Goal: Use online tool/utility: Utilize a website feature to perform a specific function

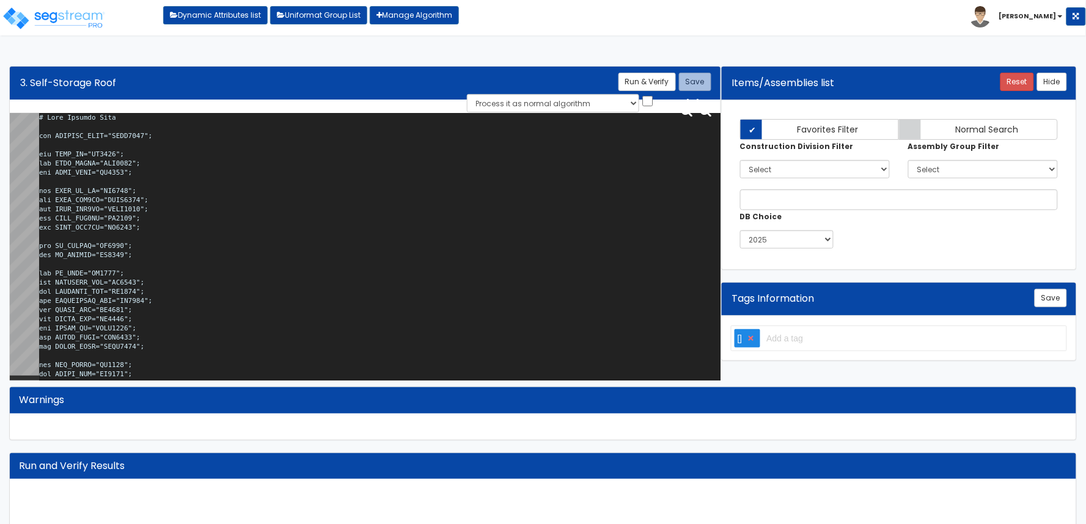
click at [255, 164] on textarea at bounding box center [379, 249] width 681 height 273
click at [255, 160] on textarea at bounding box center [379, 249] width 681 height 273
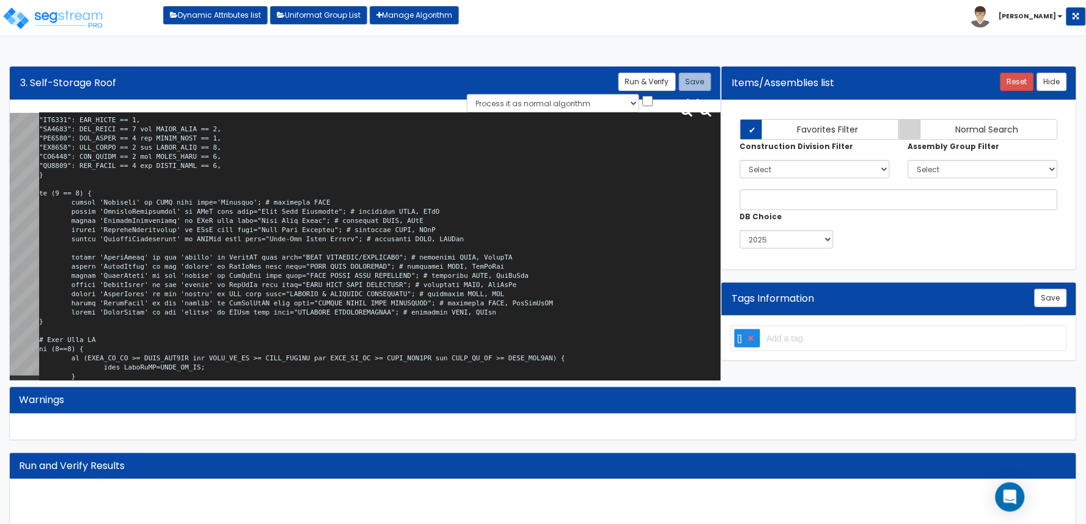
click at [422, 229] on textarea at bounding box center [379, 249] width 681 height 273
type textarea "# Self Storage Roof var SLFSTRG_TYPE="SSBT0000"; var BLDG_HT="WH0018"; var BLDG…"
click at [650, 78] on button "Run & Verify" at bounding box center [646, 82] width 57 height 18
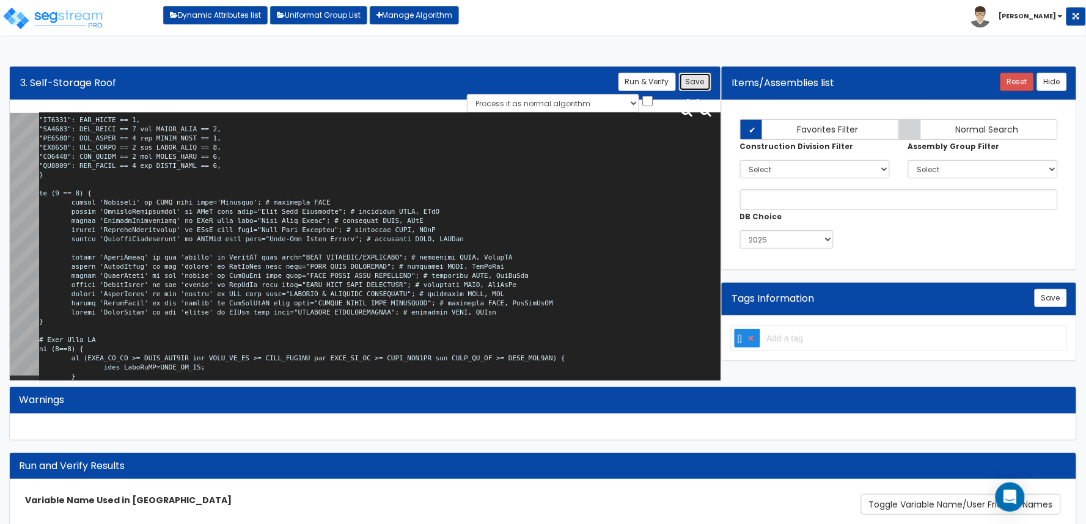
drag, startPoint x: 689, startPoint y: 75, endPoint x: 688, endPoint y: 104, distance: 28.7
click at [691, 75] on button "Save" at bounding box center [695, 82] width 32 height 18
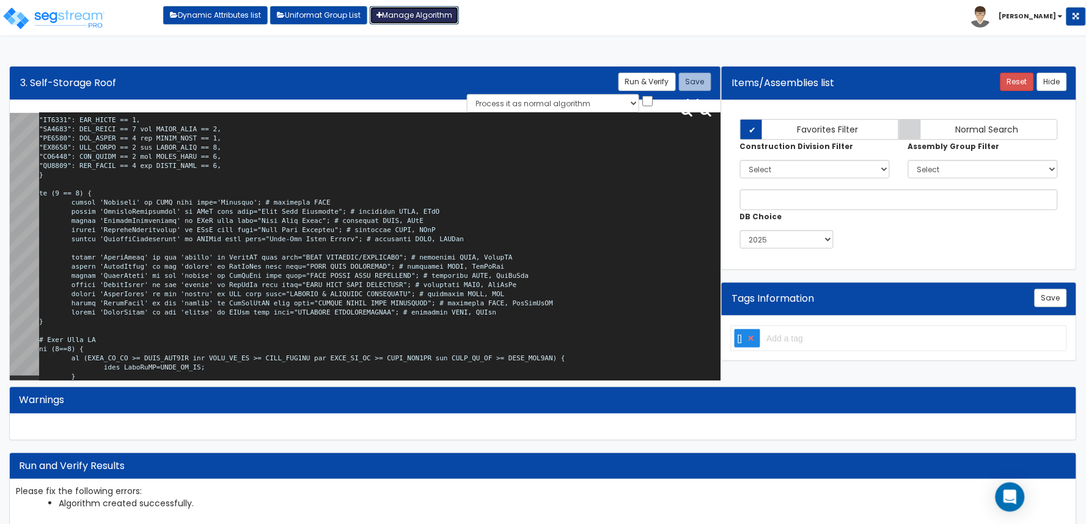
click at [424, 20] on link "Manage Algorithm" at bounding box center [414, 15] width 89 height 18
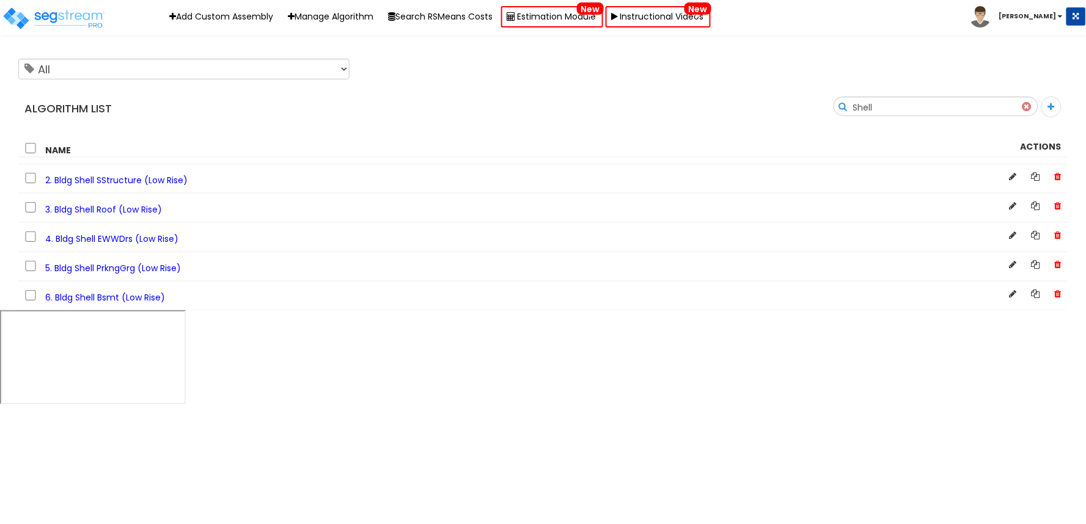
type input "Shell"
click at [124, 241] on span "4. Bldg Shell EWWDrs (Low Rise)" at bounding box center [111, 239] width 133 height 12
click at [123, 207] on span "3. Bldg Shell Roof (Low Rise)" at bounding box center [103, 210] width 117 height 12
